Goal: Information Seeking & Learning: Learn about a topic

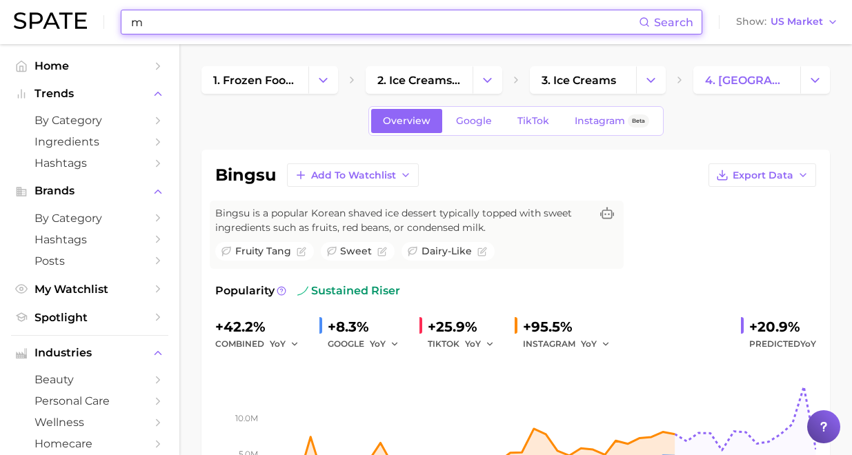
scroll to position [731, 0]
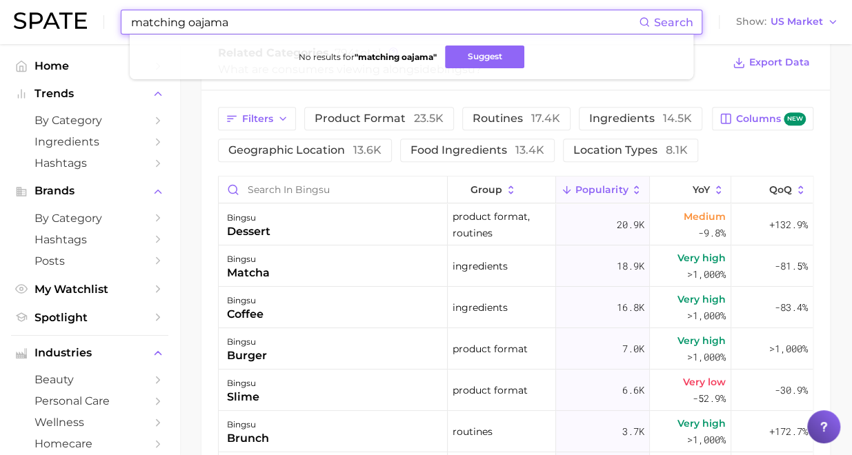
drag, startPoint x: 196, startPoint y: 27, endPoint x: 187, endPoint y: 27, distance: 9.0
click at [187, 27] on input "matching oajama" at bounding box center [384, 21] width 509 height 23
click at [181, 26] on input "matching pajama" at bounding box center [384, 21] width 509 height 23
drag, startPoint x: 184, startPoint y: 27, endPoint x: -8, endPoint y: 17, distance: 192.1
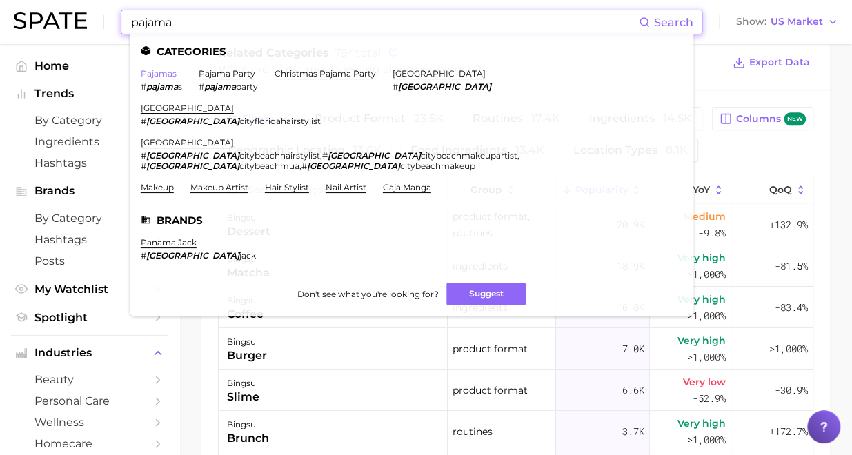
type input "pajama"
click at [171, 72] on link "pajamas" at bounding box center [159, 73] width 36 height 10
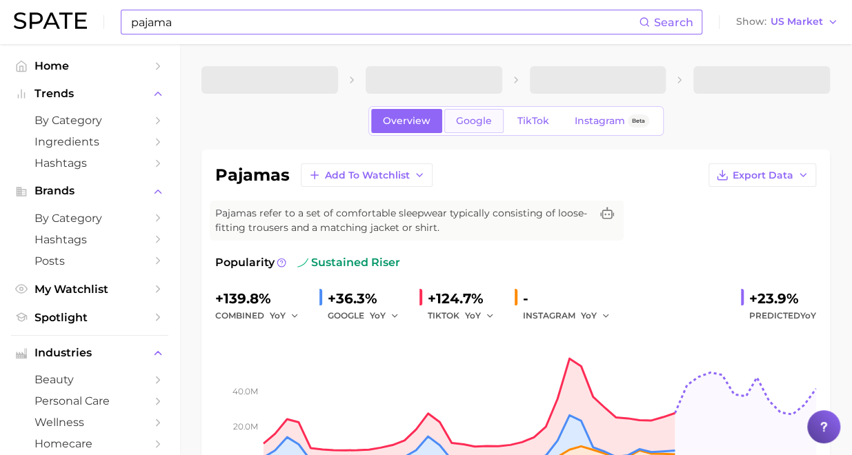
click at [475, 127] on link "Google" at bounding box center [473, 121] width 59 height 24
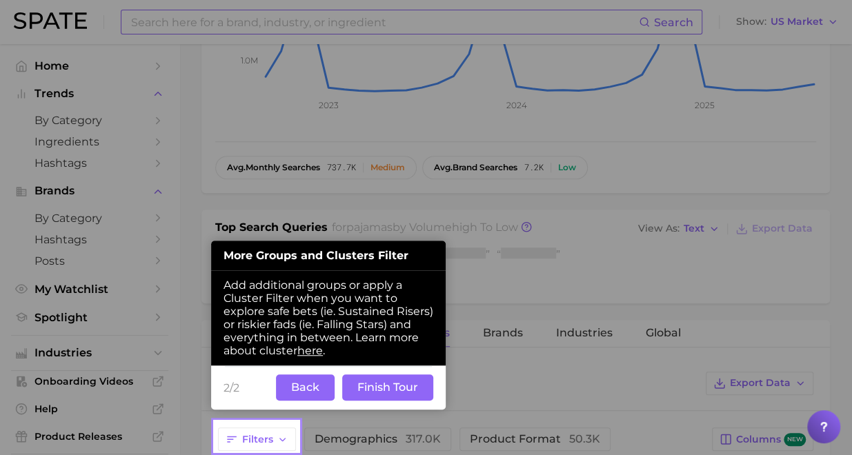
scroll to position [571, 0]
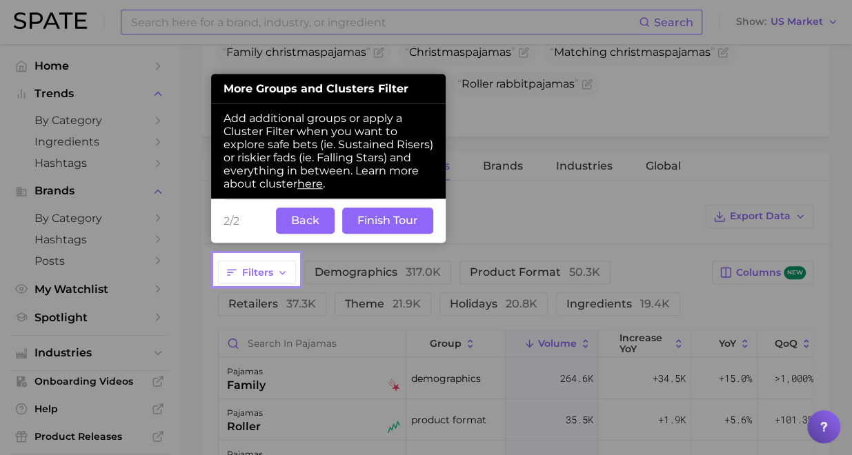
click at [293, 218] on button "Back" at bounding box center [305, 221] width 59 height 26
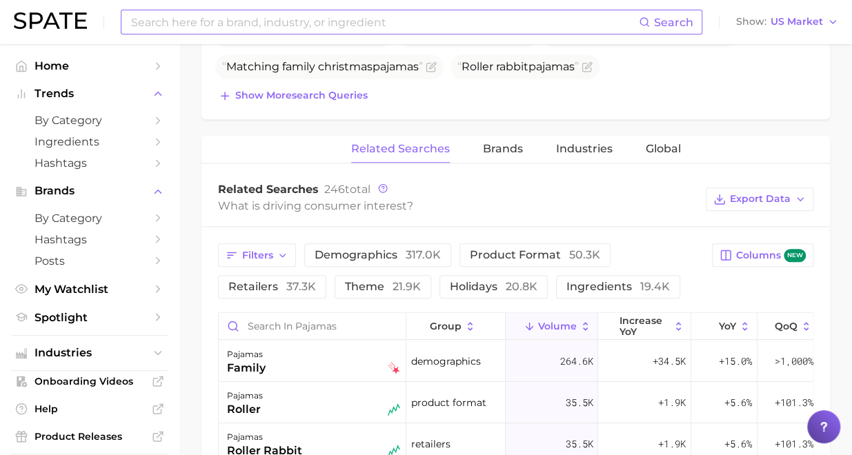
scroll to position [709, 0]
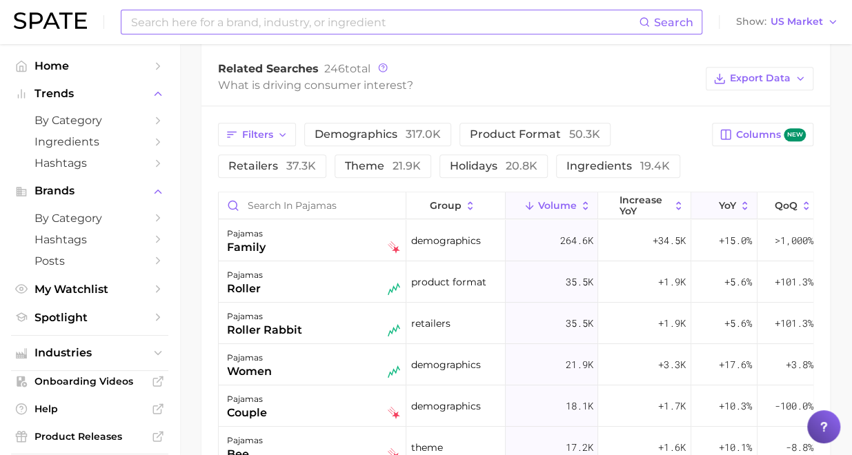
click at [719, 200] on span "YoY" at bounding box center [727, 205] width 17 height 11
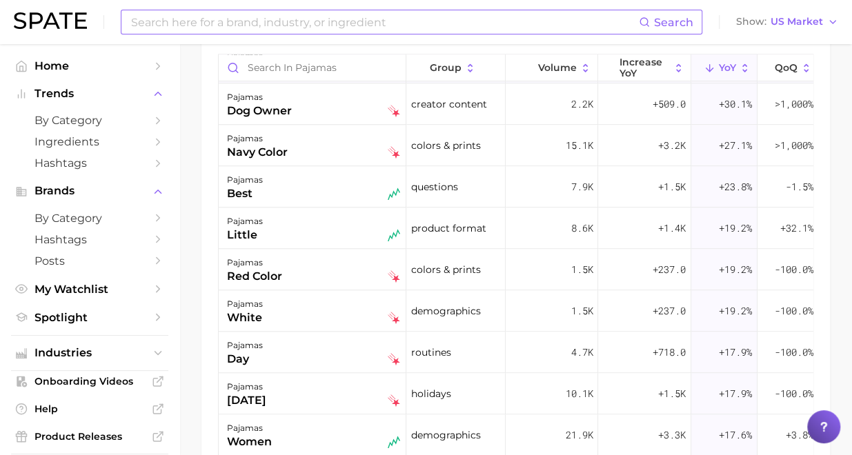
scroll to position [552, 0]
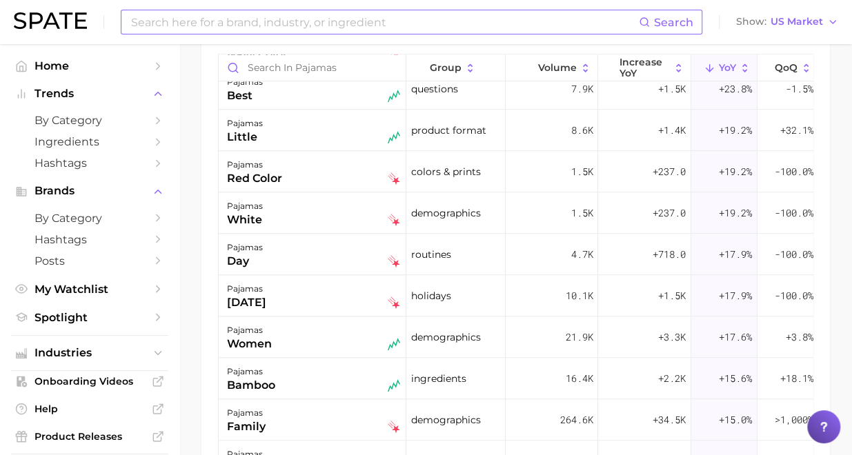
click at [209, 26] on input at bounding box center [384, 21] width 509 height 23
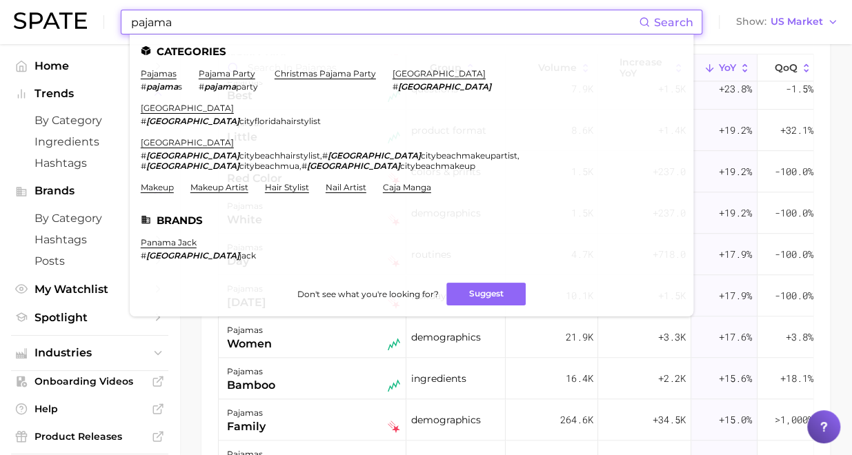
type input "pajama"
drag, startPoint x: 299, startPoint y: 66, endPoint x: 291, endPoint y: 66, distance: 8.3
click at [291, 66] on ul "Categories pajamas # pajama s pajama party # pajama party christmas pajama part…" at bounding box center [412, 176] width 564 height 282
drag, startPoint x: 291, startPoint y: 66, endPoint x: 198, endPoint y: 71, distance: 93.3
click at [198, 71] on ul "pajamas # pajama s pajama party # pajama party christmas pajama party [GEOGRAPH…" at bounding box center [412, 135] width 542 height 135
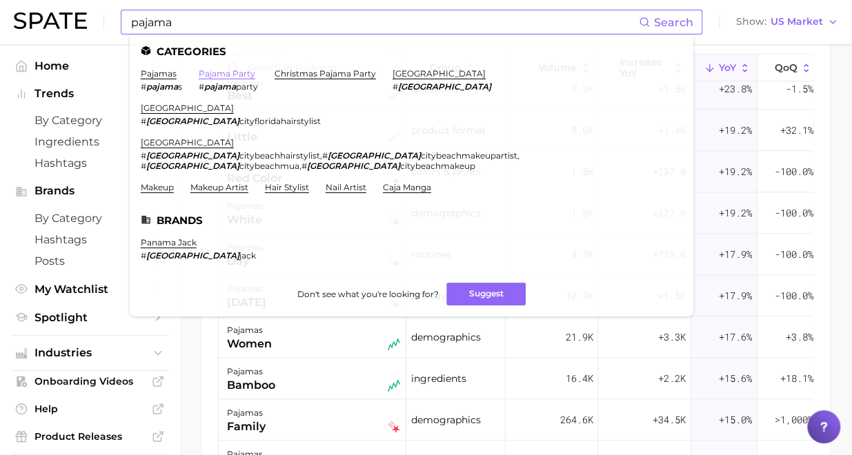
click at [205, 71] on link "pajama party" at bounding box center [227, 73] width 57 height 10
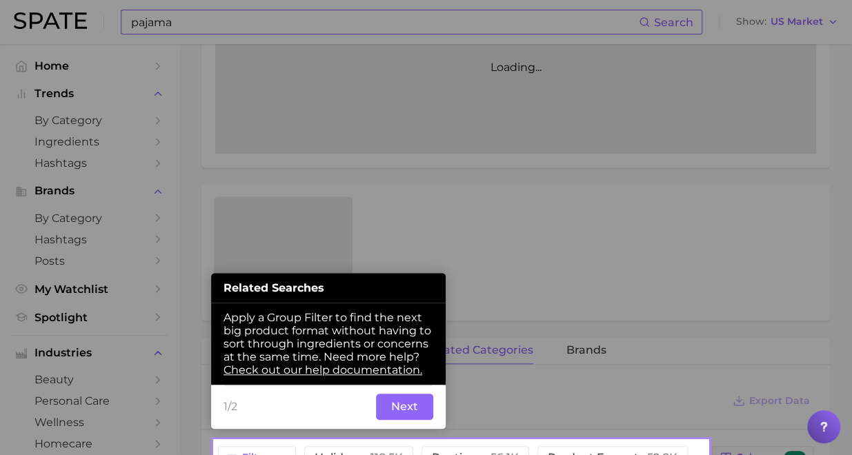
scroll to position [374, 0]
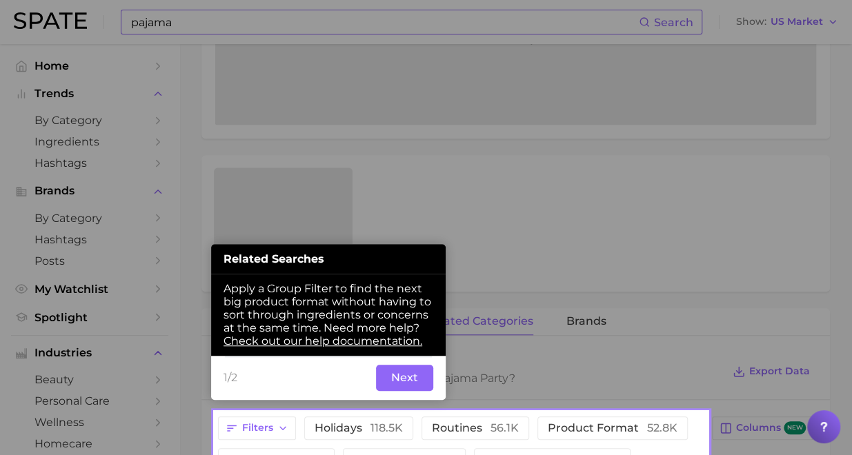
click at [398, 378] on button "Next" at bounding box center [404, 378] width 57 height 26
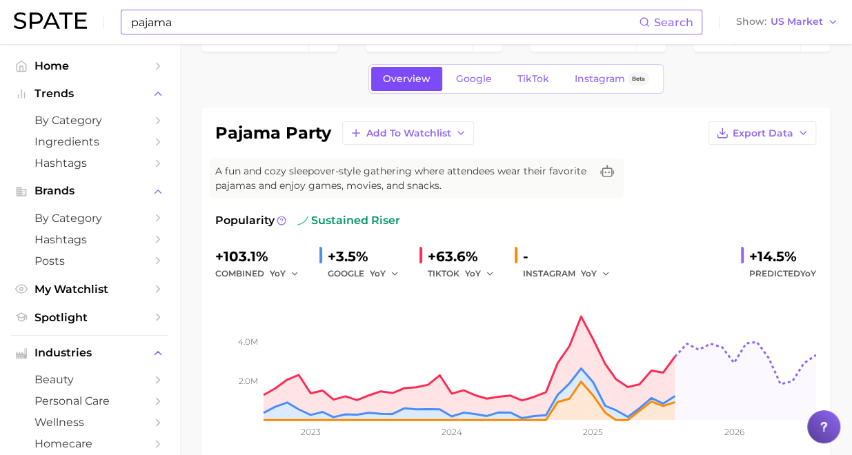
scroll to position [0, 0]
